Goal: Task Accomplishment & Management: Complete application form

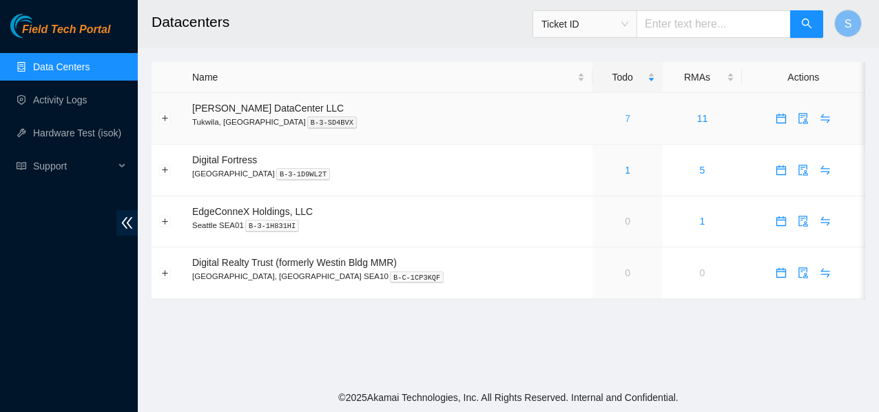
click at [625, 119] on link "7" at bounding box center [628, 118] width 6 height 11
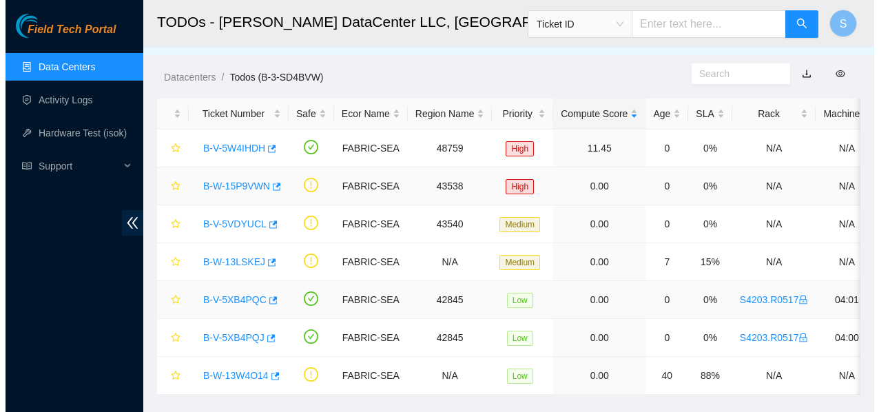
scroll to position [54, 0]
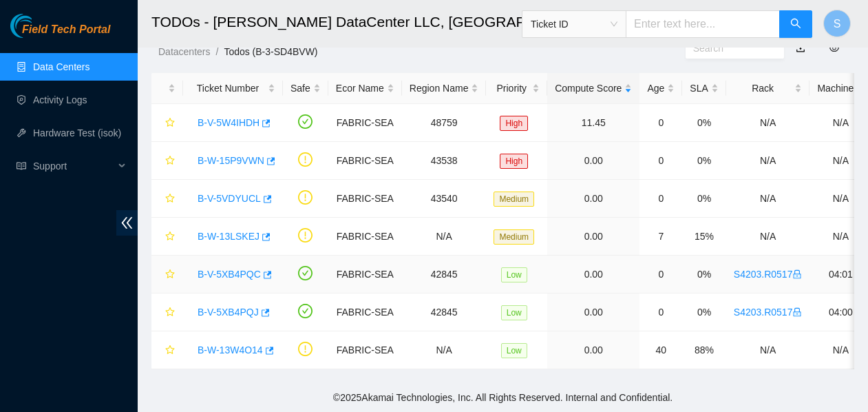
click at [232, 269] on link "B-V-5XB4PQC" at bounding box center [229, 274] width 63 height 11
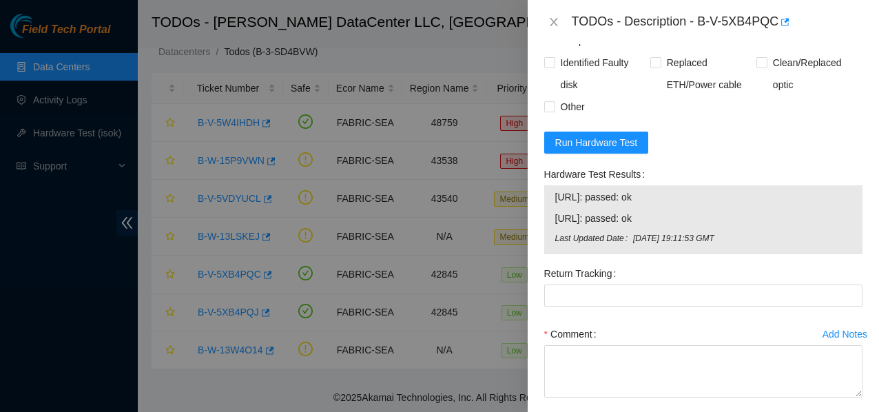
scroll to position [757, 0]
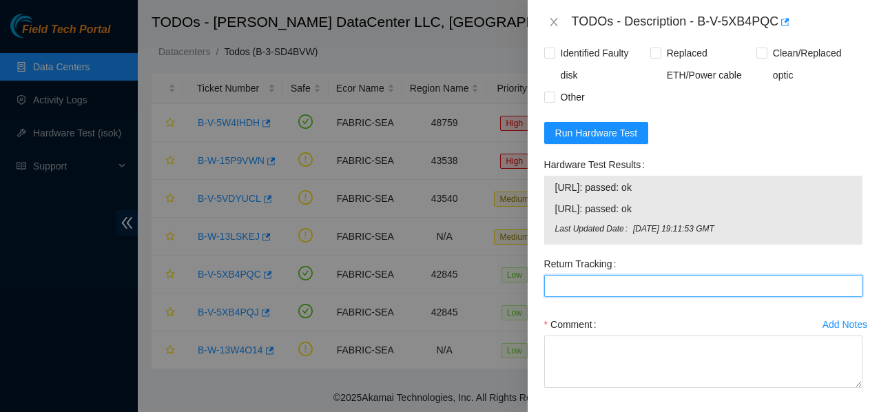
click at [573, 297] on Tracking "Return Tracking" at bounding box center [703, 286] width 318 height 22
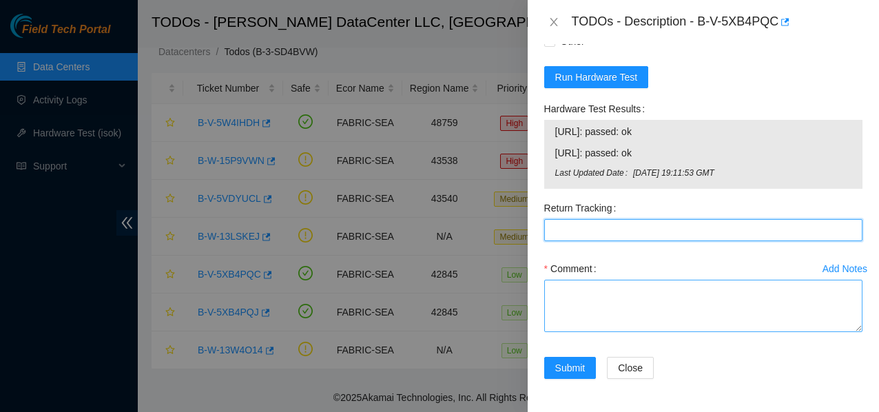
scroll to position [859, 0]
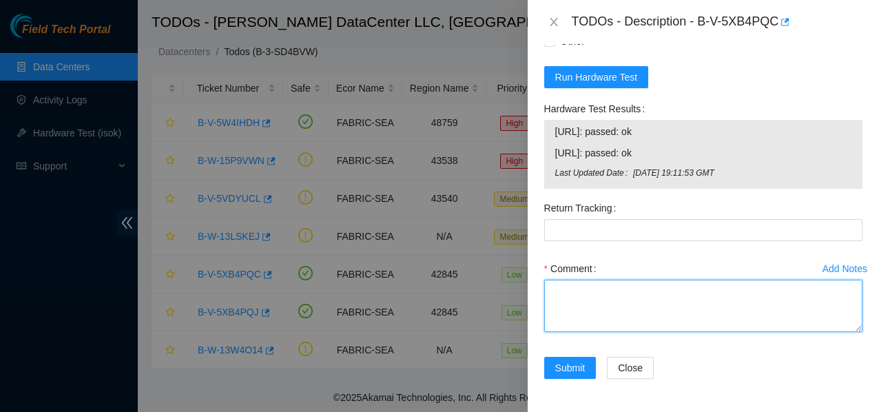
click at [563, 298] on textarea "Comment" at bounding box center [703, 306] width 318 height 52
type textarea "1"
type textarea "B"
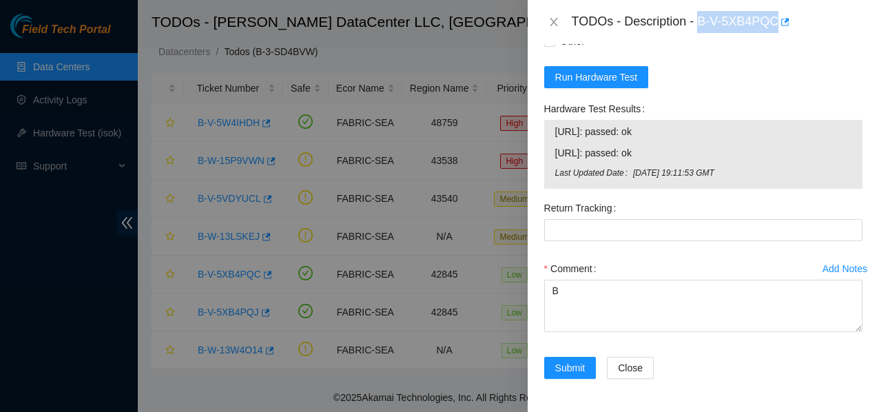
drag, startPoint x: 697, startPoint y: 17, endPoint x: 775, endPoint y: 25, distance: 79.0
click at [775, 25] on div "TODOs - Description - B-V-5XB4PQC" at bounding box center [717, 22] width 291 height 22
copy div "B-V-5XB4PQC"
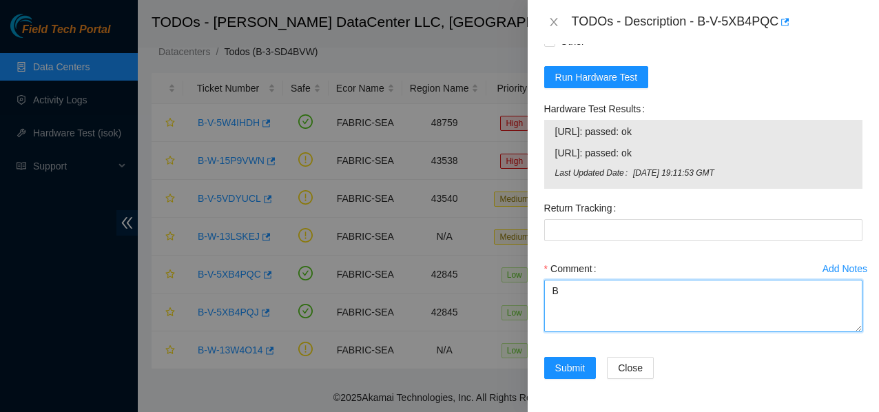
click at [584, 298] on textarea "B" at bounding box center [703, 306] width 318 height 52
paste textarea "B-V-5XB4PQC"
click at [695, 295] on textarea "B-V-5XB4PQC /B-V-5XB4PQJ" at bounding box center [703, 306] width 318 height 52
click at [695, 296] on textarea "B-V-5XB4PQC /B-V-5XB4PQJ" at bounding box center [703, 306] width 318 height 52
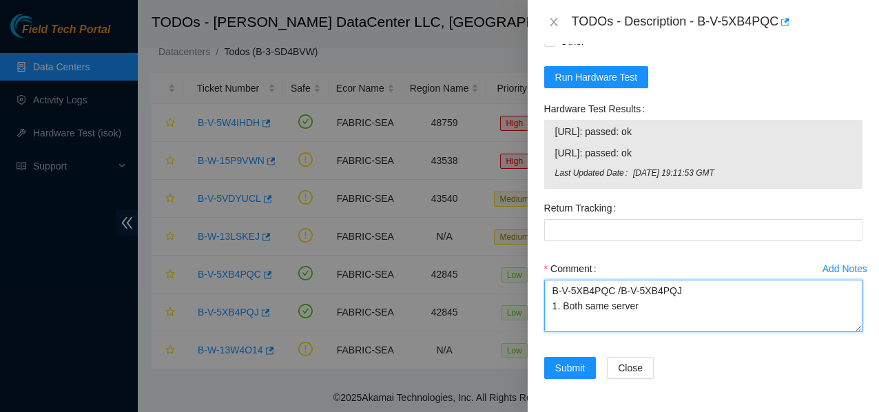
click at [642, 306] on textarea "B-V-5XB4PQC /B-V-5XB4PQJ 1. Both same server" at bounding box center [703, 306] width 318 height 52
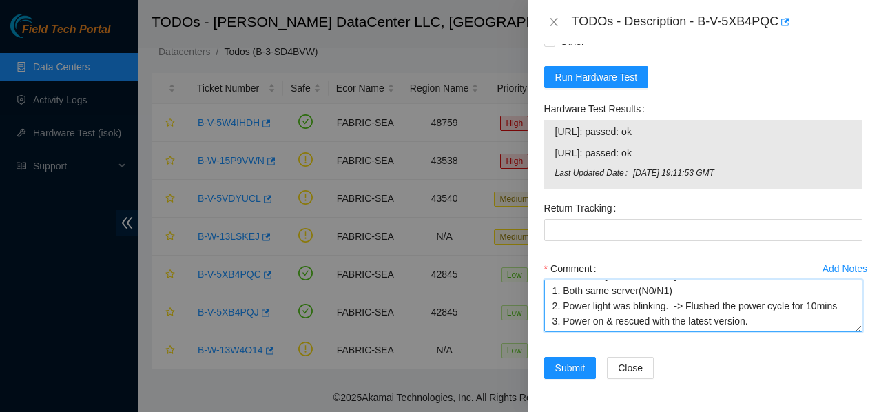
scroll to position [42, 0]
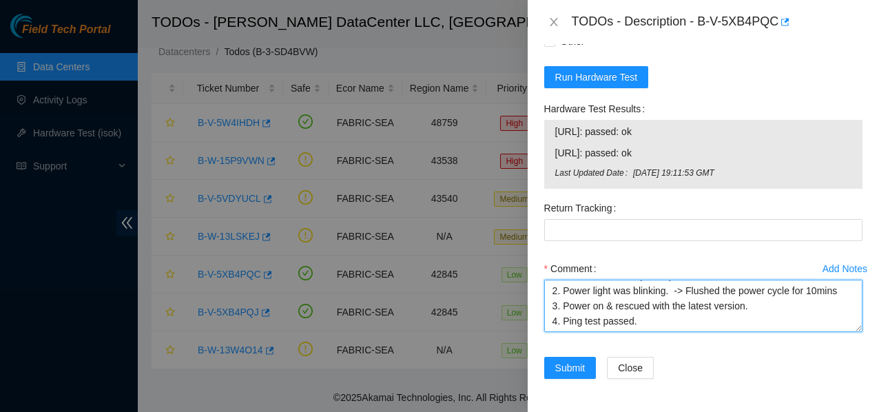
type textarea "B-V-5XB4PQC /B-V-5XB4PQJ 1. Both same server(N0/N1) 2. Power light was blinking…"
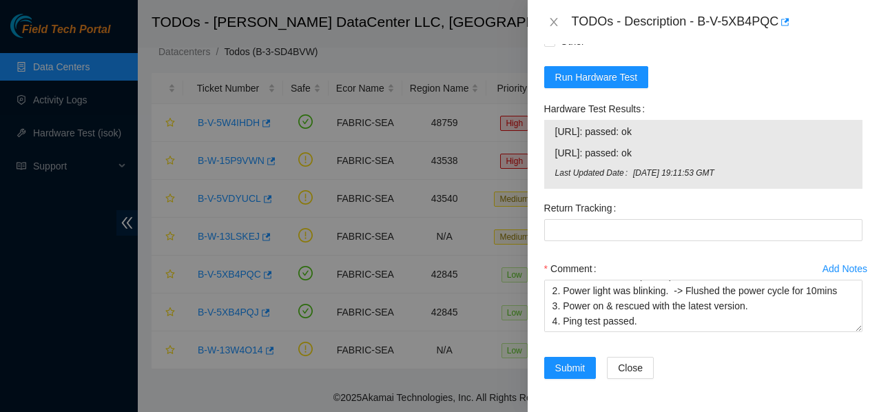
click at [707, 266] on div "Comment" at bounding box center [703, 269] width 318 height 22
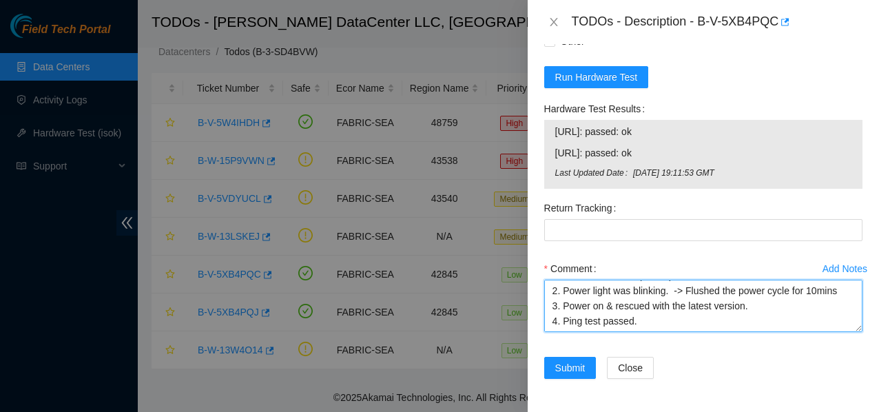
click at [663, 321] on textarea "B-V-5XB4PQC /B-V-5XB4PQJ 1. Both same server(N0/N1) 2. Power light was blinking…" at bounding box center [703, 306] width 318 height 52
click at [672, 327] on textarea "B-V-5XB4PQC /B-V-5XB4PQJ 1. Both same server(N0/N1) 2. Power light was blinking…" at bounding box center [703, 306] width 318 height 52
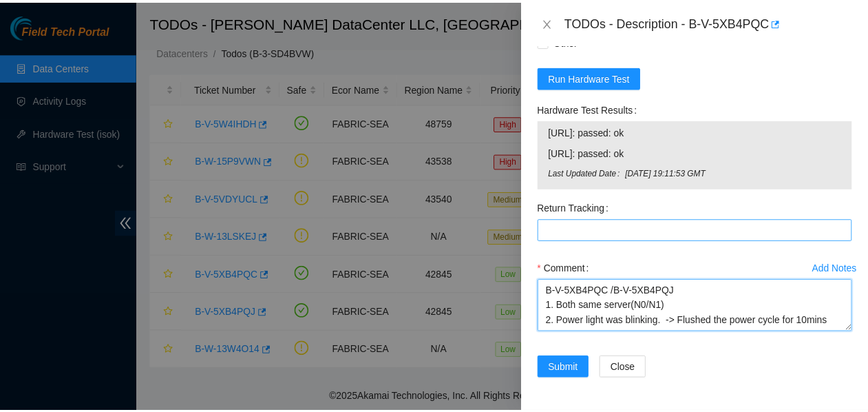
scroll to position [859, 0]
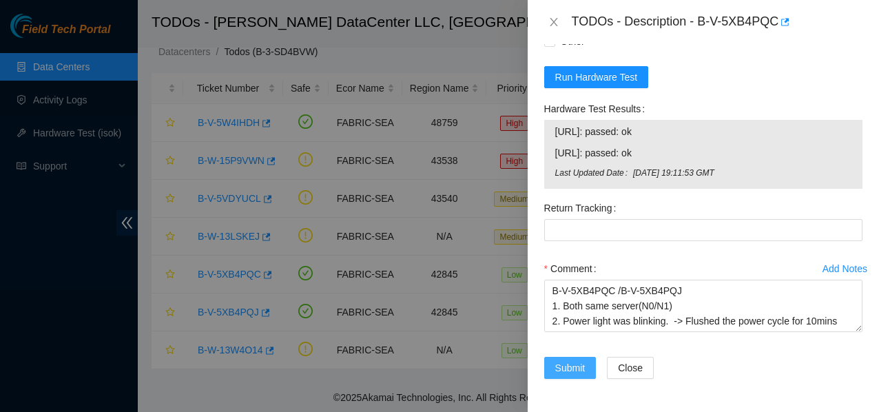
click at [559, 361] on span "Submit" at bounding box center [570, 367] width 30 height 15
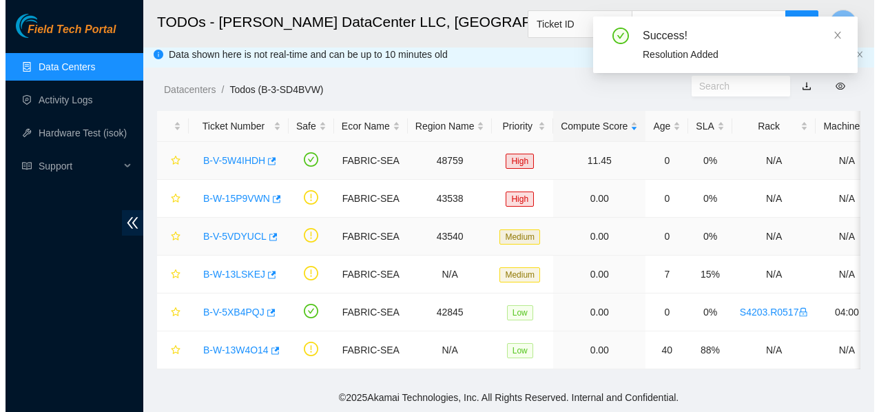
scroll to position [17, 0]
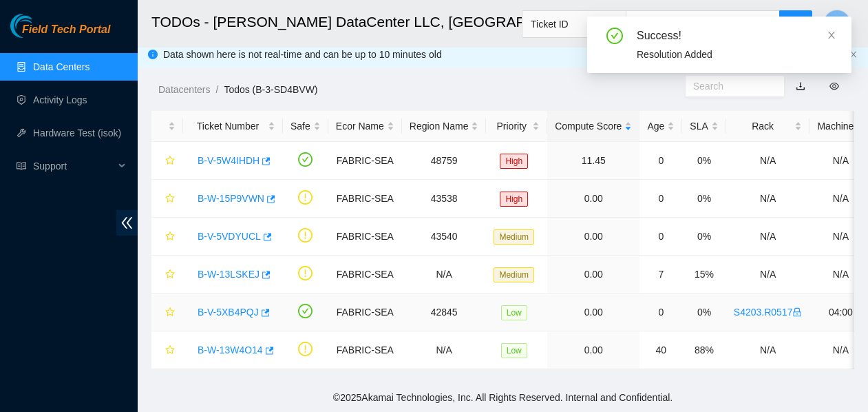
click at [231, 306] on link "B-V-5XB4PQJ" at bounding box center [228, 311] width 61 height 11
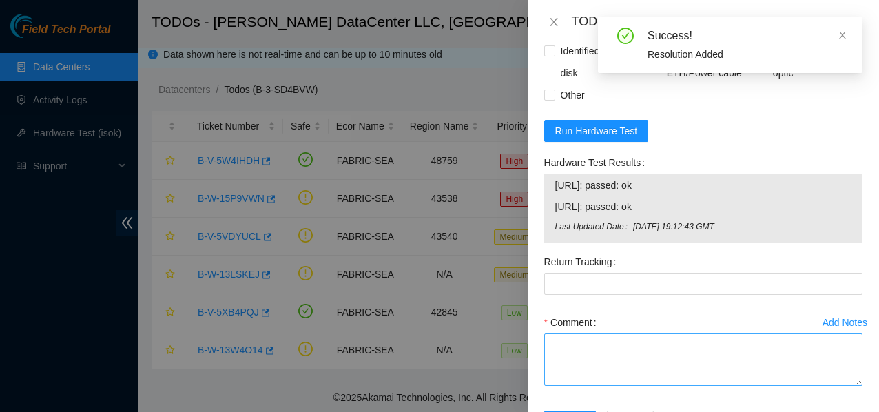
scroll to position [859, 0]
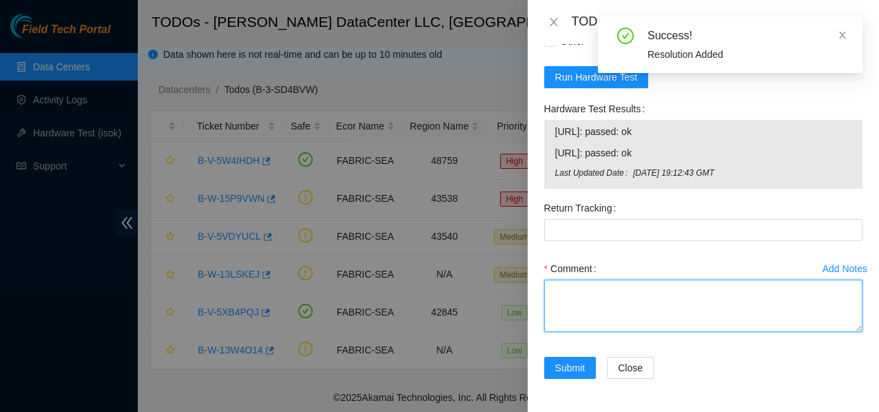
click at [577, 295] on textarea "Comment" at bounding box center [703, 306] width 318 height 52
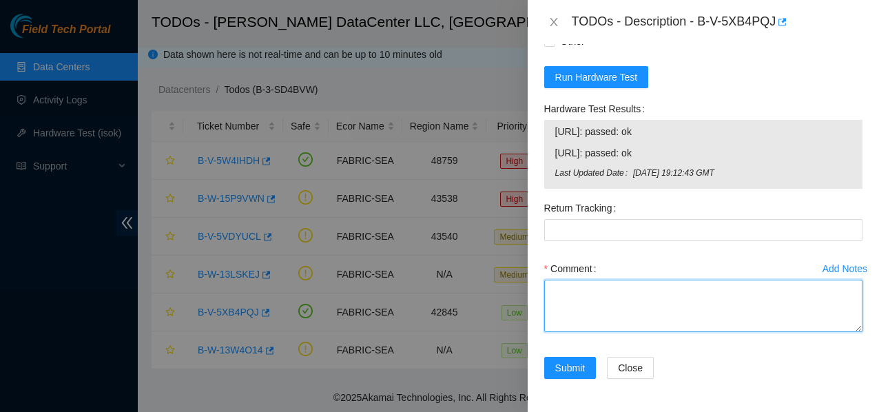
paste textarea "B-V-5XB4PQC /B-V-5XB4PQJ 1. Both same server(N0/N1) 2. Power light was blinking…"
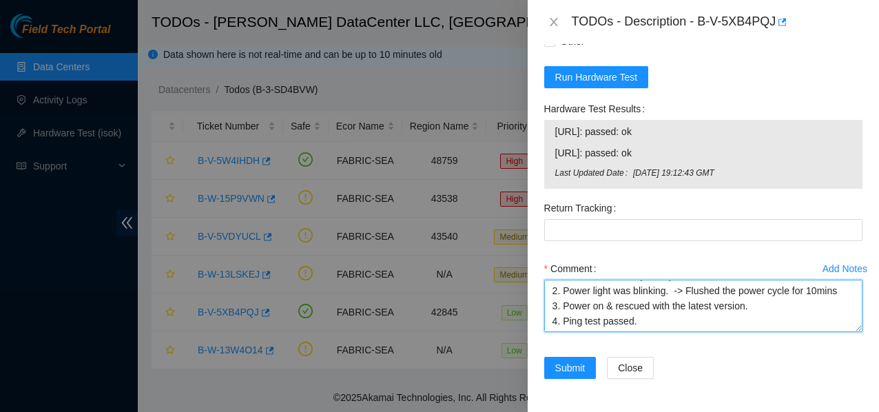
scroll to position [76, 0]
type textarea "B-V-5XB4PQC /B-V-5XB4PQJ 1. Both same server(N0/N1) 2. Power light was blinking…"
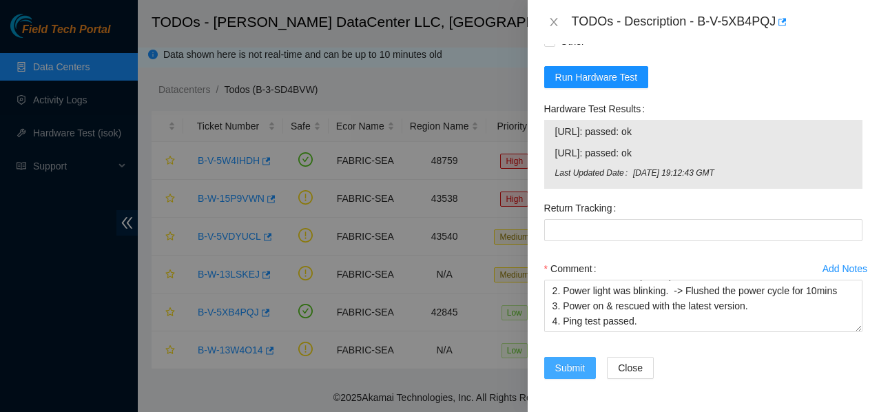
click at [571, 365] on span "Submit" at bounding box center [570, 367] width 30 height 15
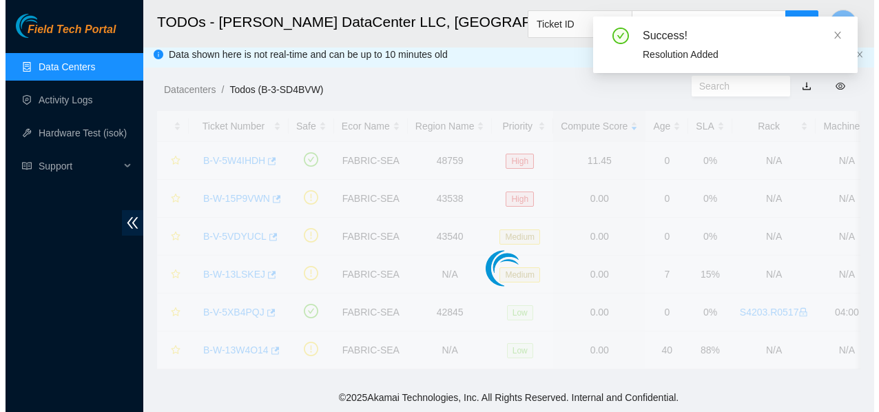
scroll to position [0, 0]
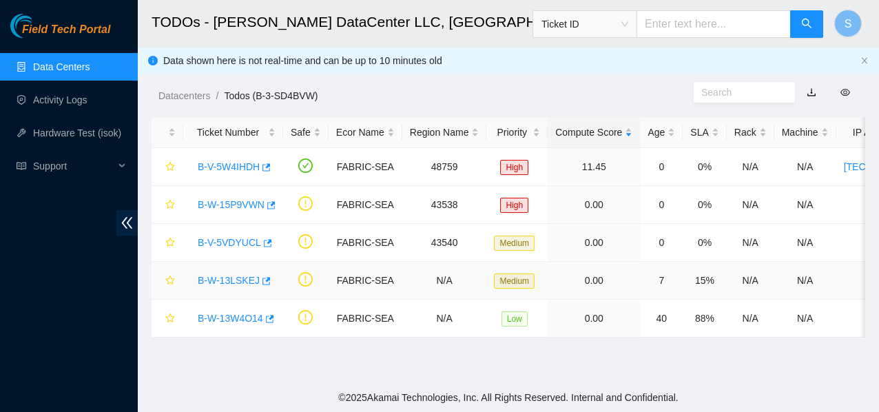
click at [233, 279] on link "B-W-13LSKEJ" at bounding box center [229, 280] width 62 height 11
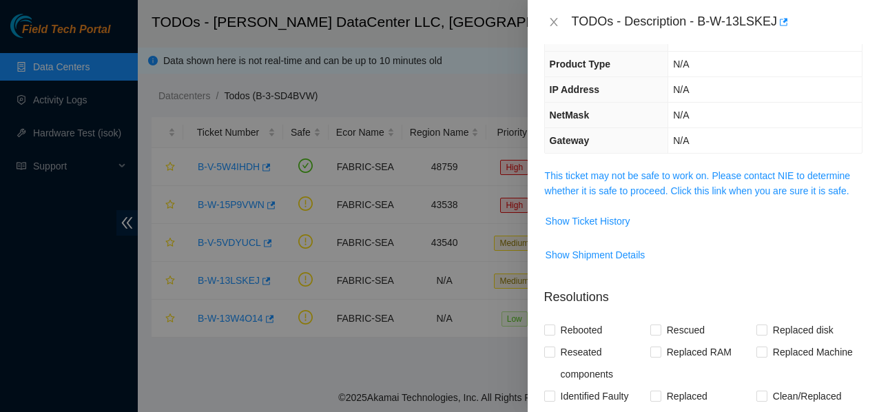
scroll to position [138, 0]
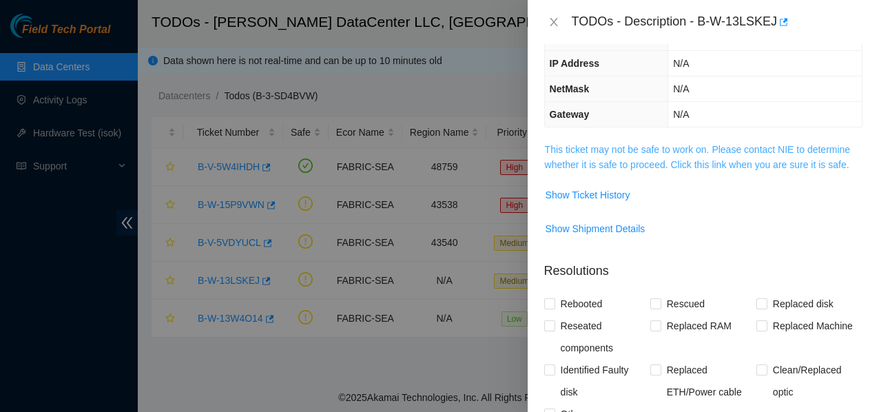
click at [561, 158] on link "This ticket may not be safe to work on. Please contact NIE to determine whether…" at bounding box center [698, 157] width 306 height 26
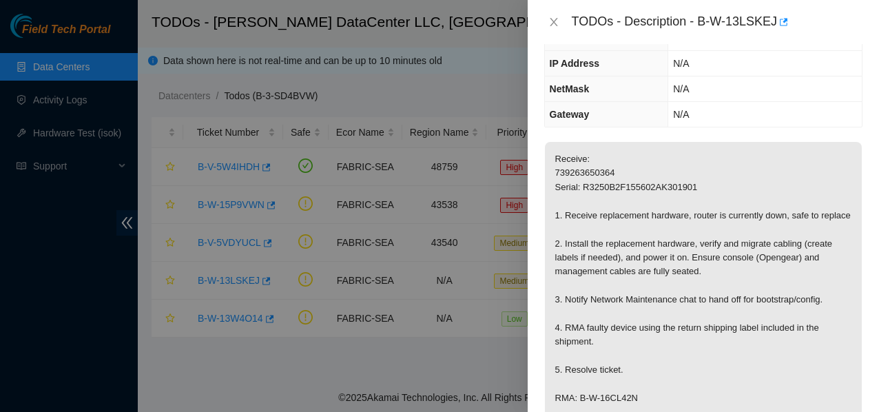
click at [553, 14] on div "TODOs - Description - B-W-13LSKEJ" at bounding box center [703, 22] width 318 height 22
click at [553, 21] on icon "close" at bounding box center [553, 22] width 11 height 11
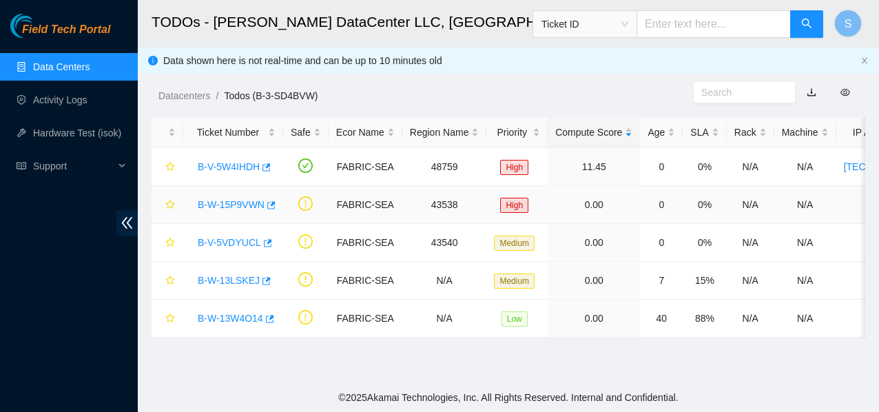
scroll to position [183, 0]
click at [235, 163] on link "B-V-5W4IHDH" at bounding box center [229, 166] width 62 height 11
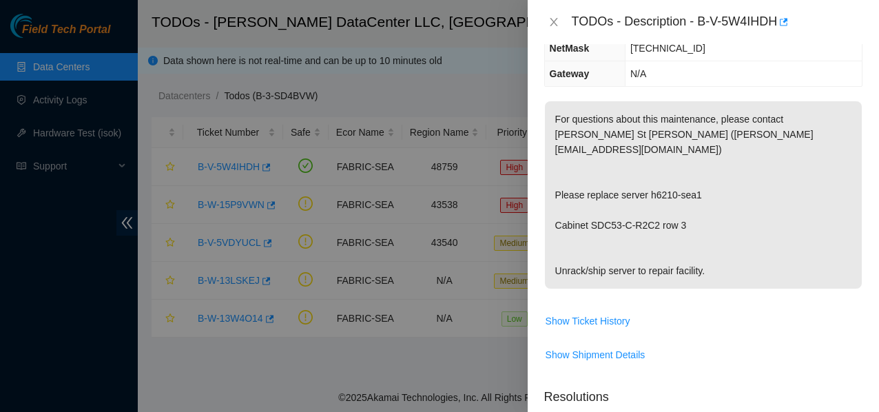
scroll to position [168, 0]
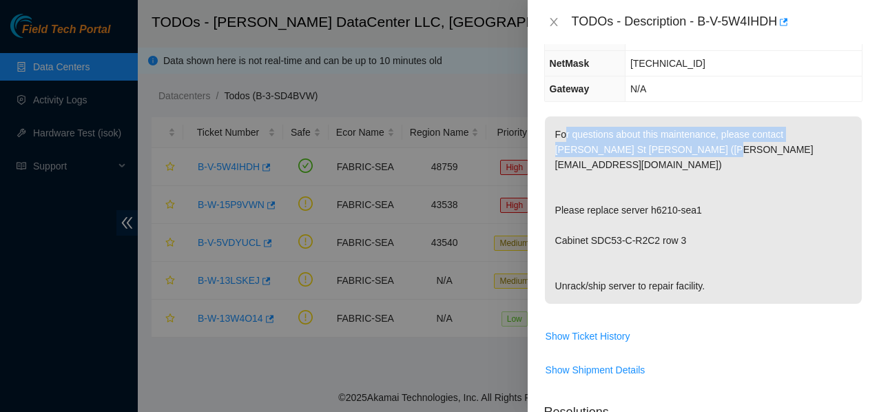
drag, startPoint x: 563, startPoint y: 136, endPoint x: 720, endPoint y: 155, distance: 158.2
click at [720, 155] on p "For questions about this maintenance, please contact [PERSON_NAME] St [PERSON_N…" at bounding box center [703, 209] width 317 height 187
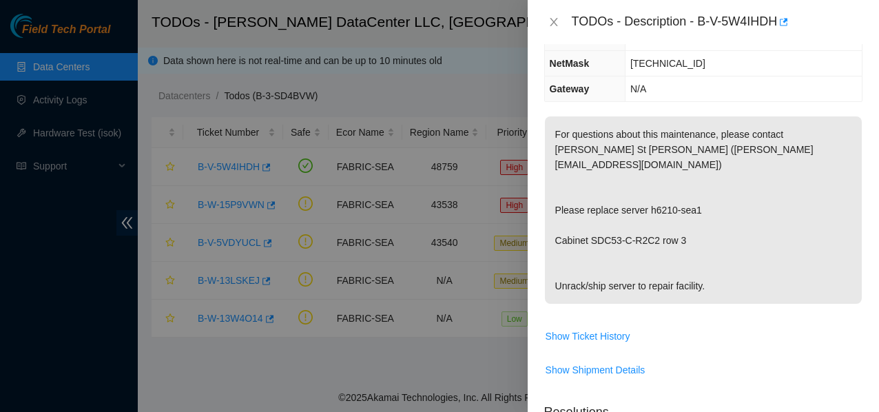
click at [715, 161] on p "For questions about this maintenance, please contact [PERSON_NAME] St [PERSON_N…" at bounding box center [703, 209] width 317 height 187
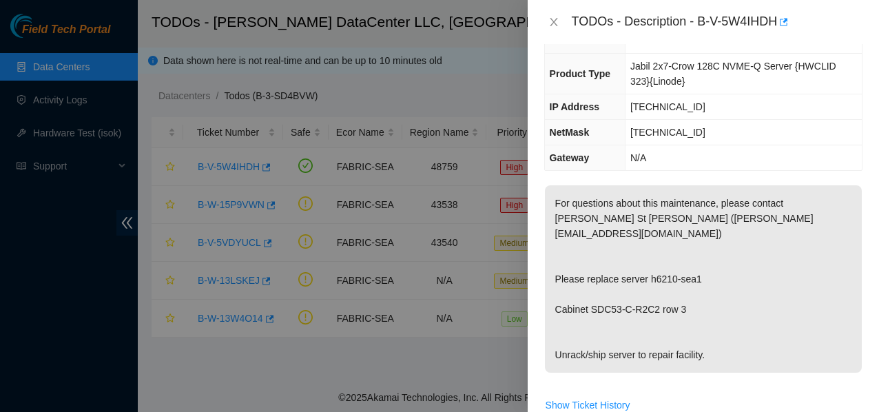
scroll to position [30, 0]
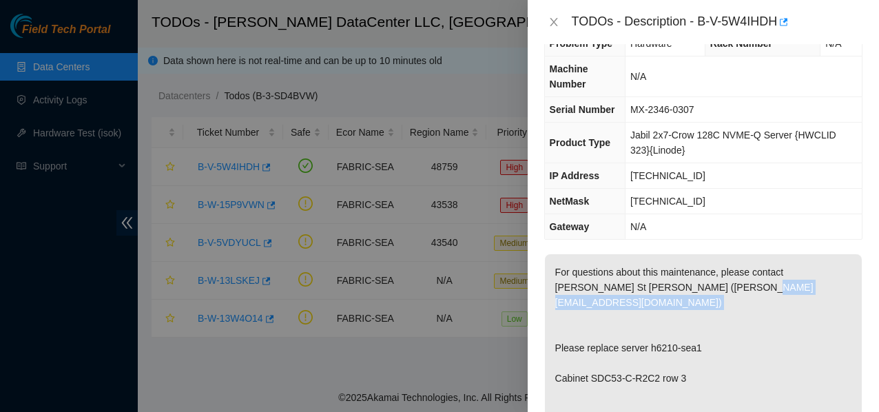
drag, startPoint x: 708, startPoint y: 337, endPoint x: 549, endPoint y: 336, distance: 158.4
click at [549, 336] on p "For questions about this maintenance, please contact [PERSON_NAME] St [PERSON_N…" at bounding box center [703, 347] width 317 height 187
click at [605, 354] on p "For questions about this maintenance, please contact [PERSON_NAME] St [PERSON_N…" at bounding box center [703, 347] width 317 height 187
drag, startPoint x: 702, startPoint y: 331, endPoint x: 545, endPoint y: 334, distance: 157.0
click at [545, 334] on p "For questions about this maintenance, please contact [PERSON_NAME] St [PERSON_N…" at bounding box center [703, 347] width 317 height 187
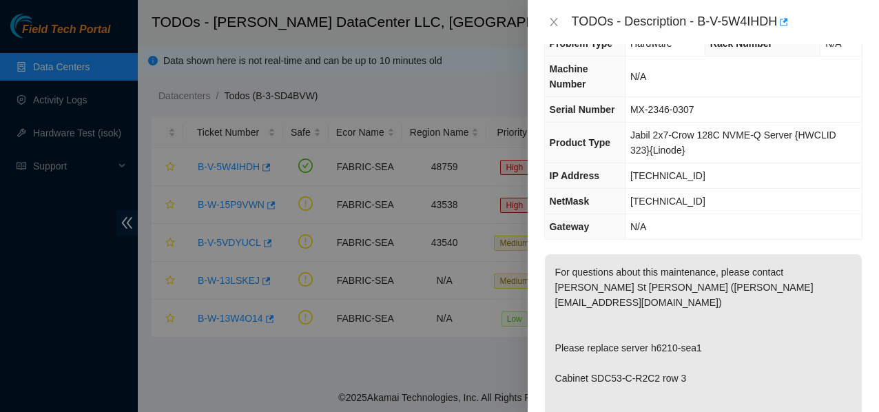
click at [307, 352] on div at bounding box center [439, 206] width 879 height 412
